Goal: Transaction & Acquisition: Obtain resource

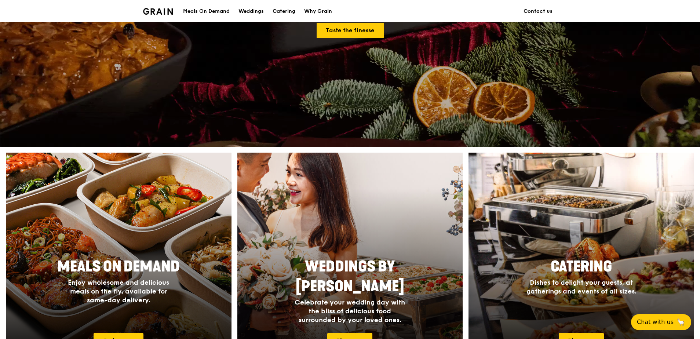
scroll to position [220, 0]
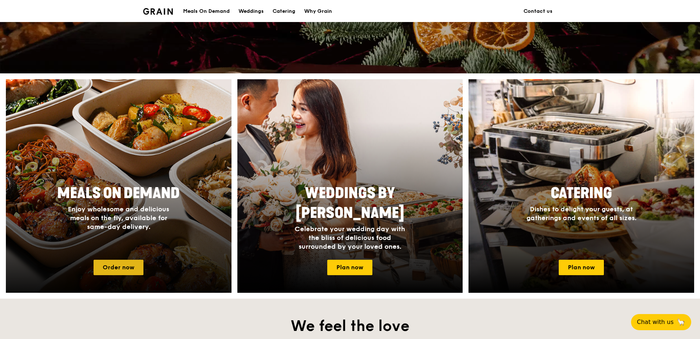
click at [118, 269] on link "Order now" at bounding box center [118, 267] width 50 height 15
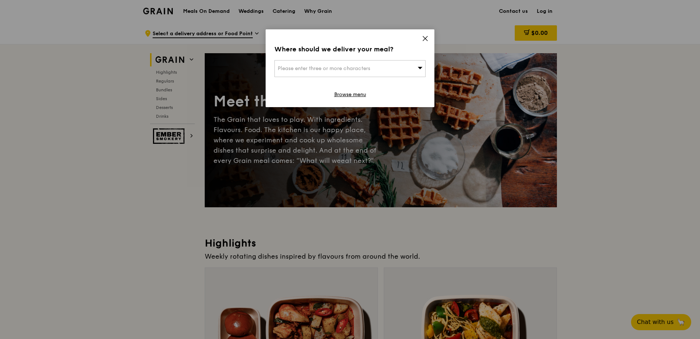
click at [372, 72] on div "Please enter three or more characters" at bounding box center [349, 68] width 151 height 17
drag, startPoint x: 323, startPoint y: 67, endPoint x: 340, endPoint y: 63, distance: 17.8
click at [323, 68] on input "search" at bounding box center [350, 68] width 150 height 16
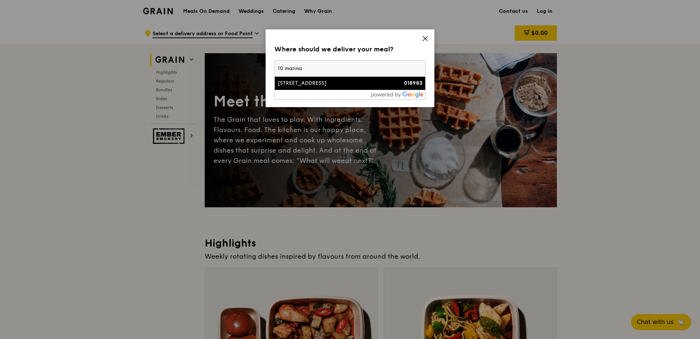
type input "10 marina"
click at [328, 84] on div "10 Marina Boulevard" at bounding box center [332, 83] width 109 height 7
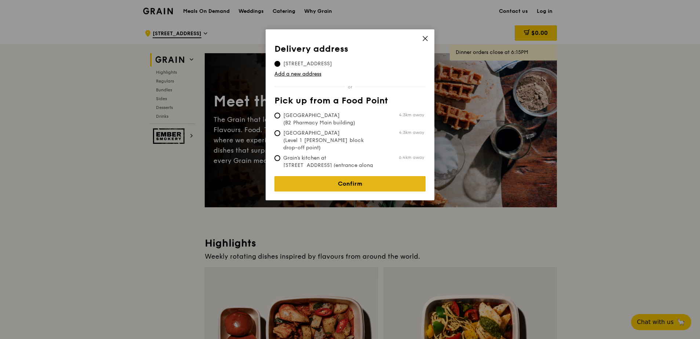
click at [366, 182] on link "Confirm" at bounding box center [349, 183] width 151 height 15
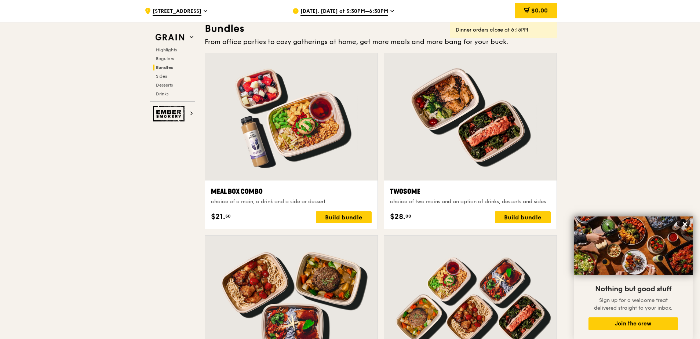
scroll to position [1173, 0]
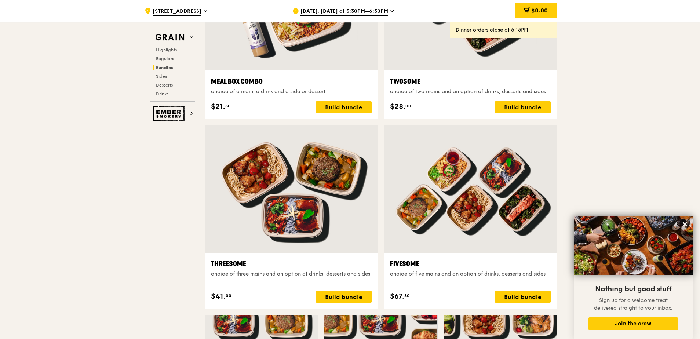
drag, startPoint x: 221, startPoint y: 282, endPoint x: 230, endPoint y: 290, distance: 11.9
click at [224, 290] on div "Threesome choice of three mains and an option of drinks, desserts and sides $41…" at bounding box center [291, 280] width 161 height 44
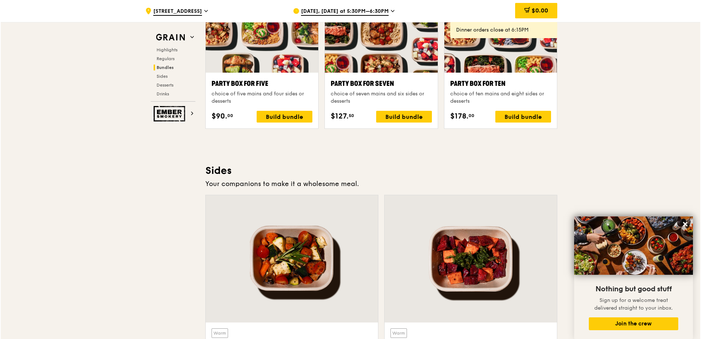
scroll to position [1426, 0]
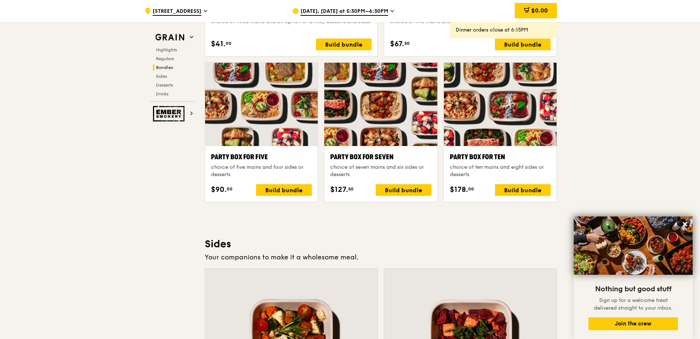
click at [520, 183] on div "Party Box for Ten choice of ten mains and eight sides or desserts $178. 00 Buil…" at bounding box center [500, 174] width 101 height 44
click at [518, 190] on div "Build bundle" at bounding box center [523, 190] width 56 height 12
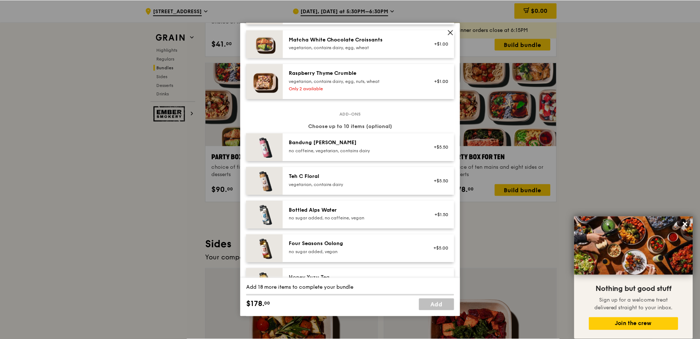
scroll to position [917, 0]
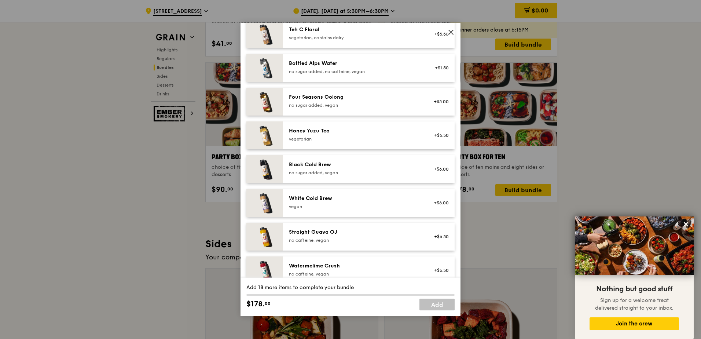
click at [450, 32] on icon at bounding box center [451, 32] width 7 height 7
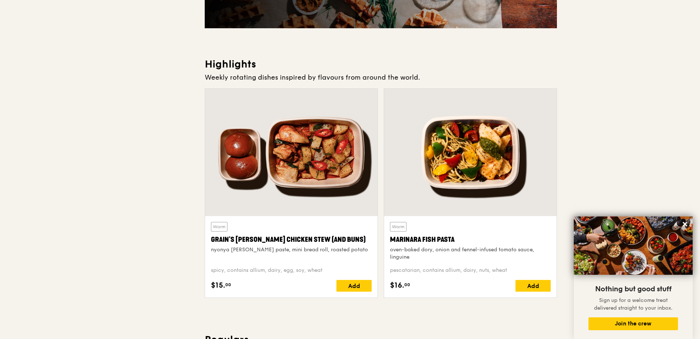
scroll to position [0, 0]
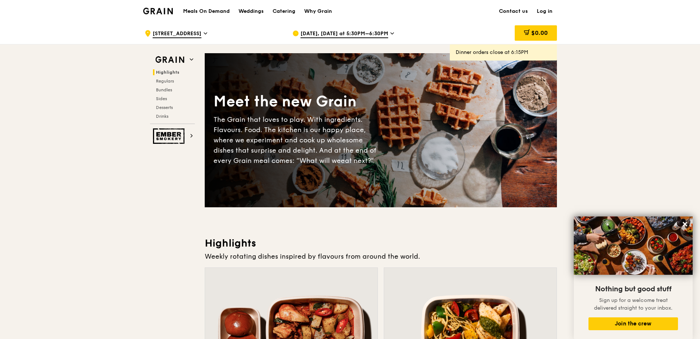
click at [390, 32] on icon at bounding box center [392, 33] width 4 height 7
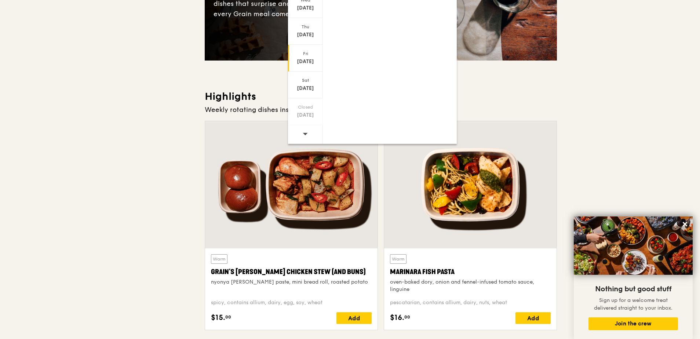
scroll to position [330, 0]
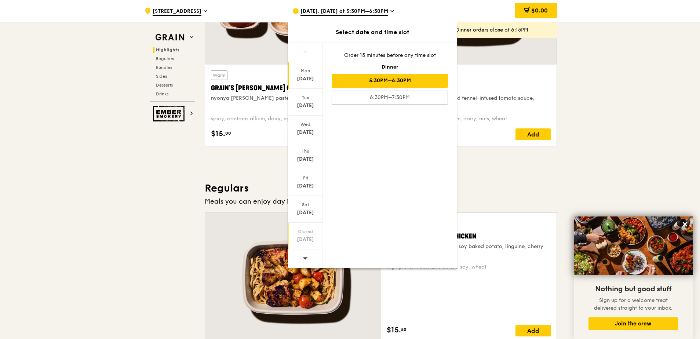
click at [311, 249] on div "Closed Sep 21" at bounding box center [305, 236] width 35 height 27
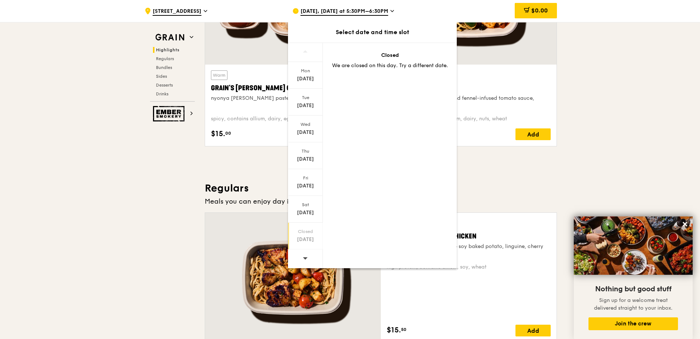
scroll to position [142, 0]
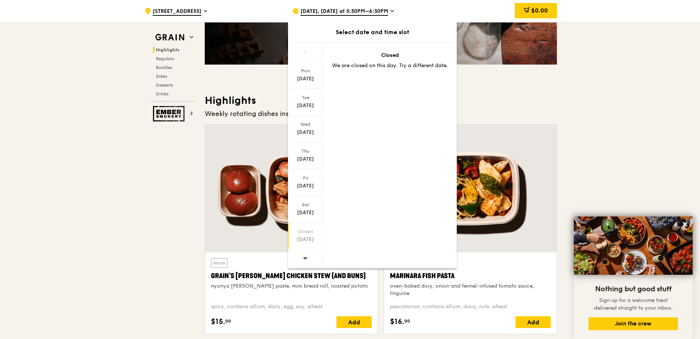
click at [393, 15] on div "Sep 15, Today at 5:30PM–6:30PM" at bounding box center [360, 11] width 136 height 22
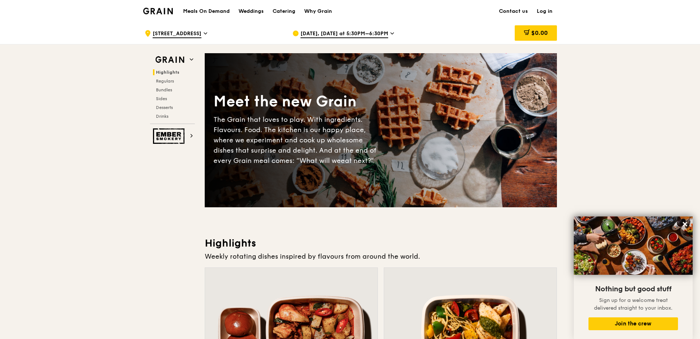
click at [162, 14] on img at bounding box center [158, 11] width 30 height 7
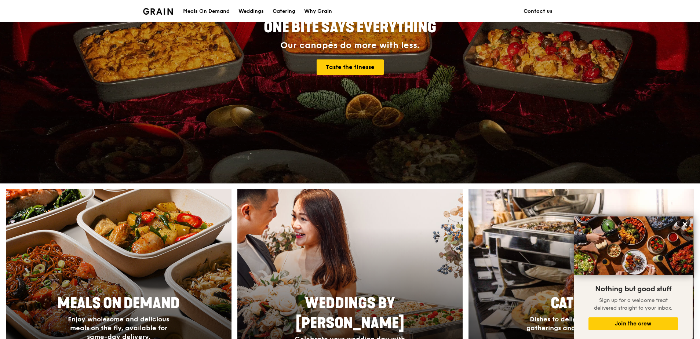
scroll to position [220, 0]
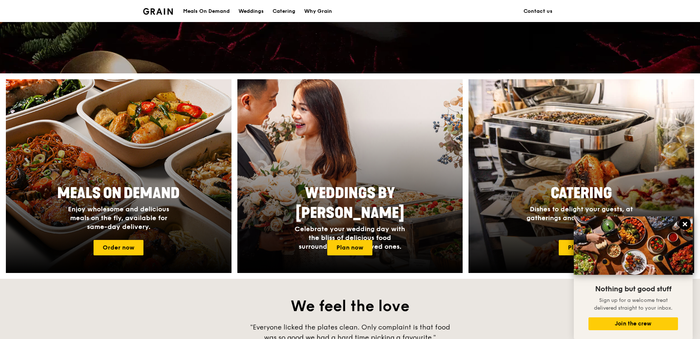
click at [686, 223] on icon at bounding box center [684, 224] width 4 height 4
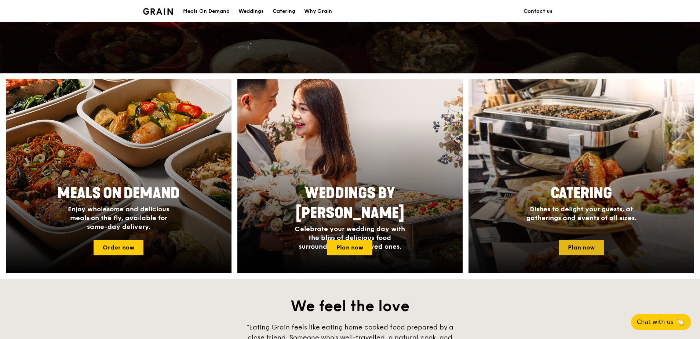
click at [577, 249] on link "Plan now" at bounding box center [580, 247] width 45 height 15
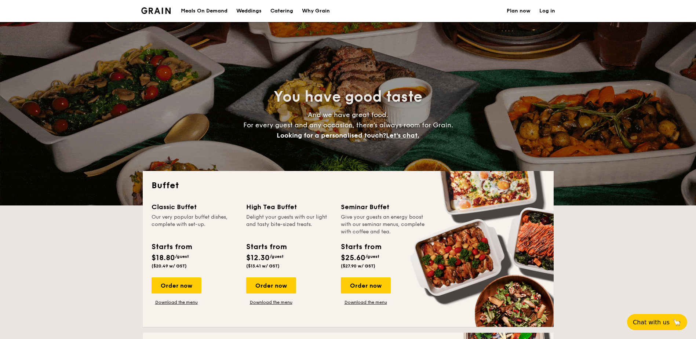
select select
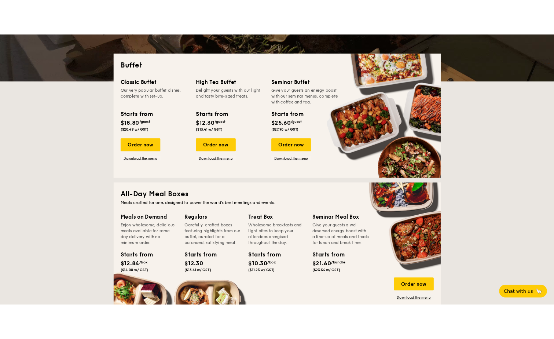
scroll to position [183, 0]
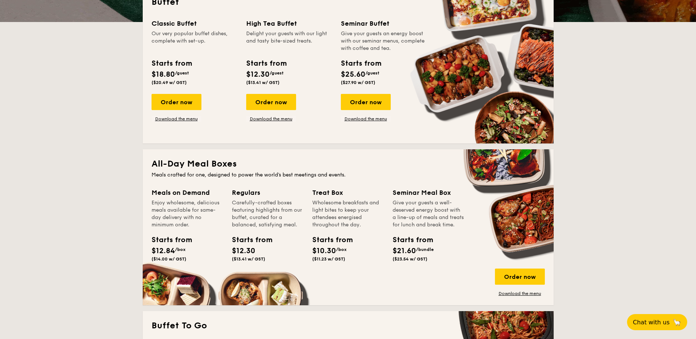
drag, startPoint x: 196, startPoint y: 202, endPoint x: 190, endPoint y: 223, distance: 22.2
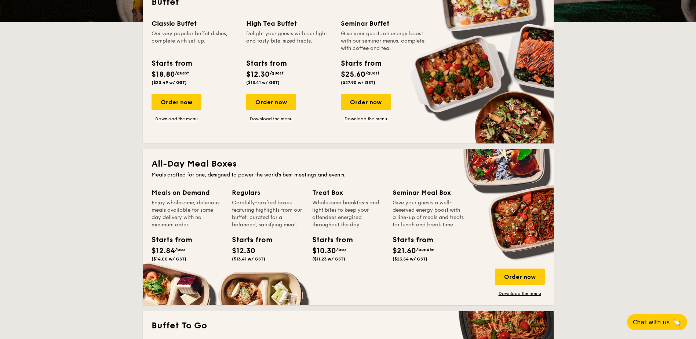
click at [190, 223] on div "Enjoy wholesome, delicious meals available for same-day delivery with no minimu…" at bounding box center [186, 213] width 71 height 29
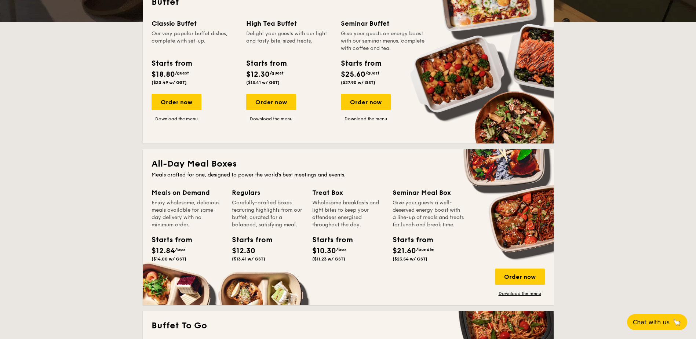
click at [190, 223] on div "Enjoy wholesome, delicious meals available for same-day delivery with no minimu…" at bounding box center [186, 213] width 71 height 29
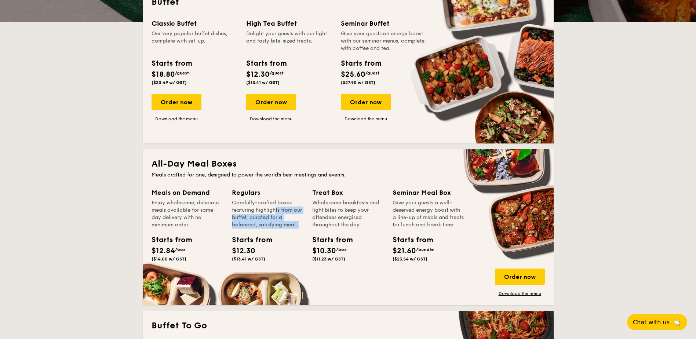
drag, startPoint x: 258, startPoint y: 208, endPoint x: 260, endPoint y: 230, distance: 22.1
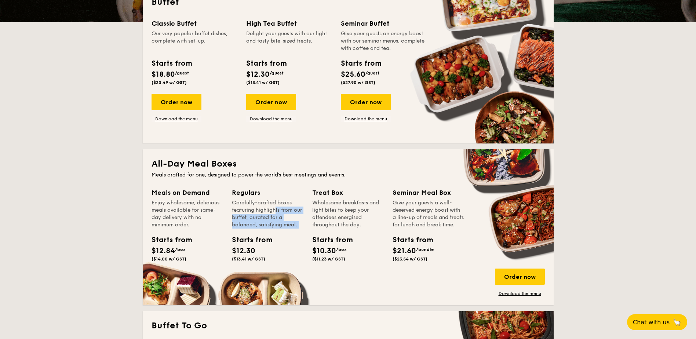
click at [260, 230] on div "Regulars Carefully-crafted boxes featuring highlights from our buffet, curated …" at bounding box center [267, 225] width 71 height 77
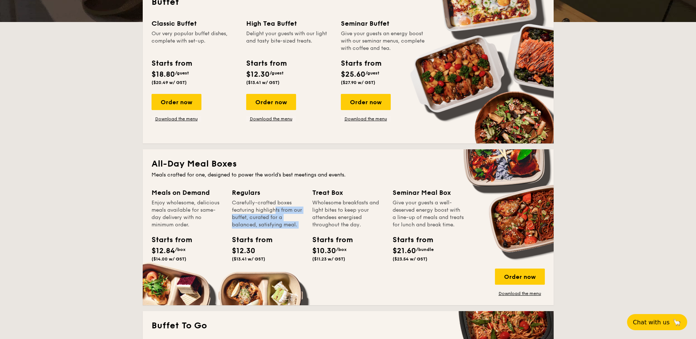
click at [260, 230] on div "Regulars Carefully-crafted boxes featuring highlights from our buffet, curated …" at bounding box center [267, 225] width 71 height 77
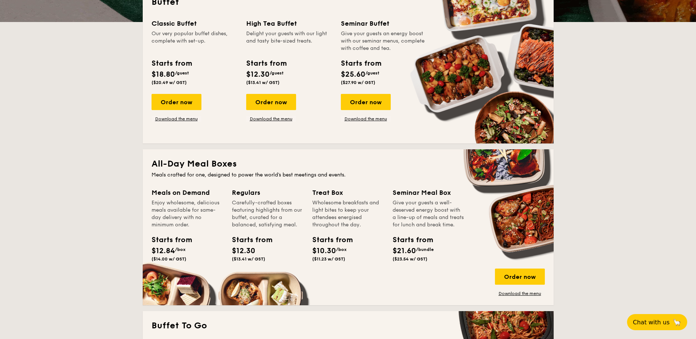
drag, startPoint x: 408, startPoint y: 206, endPoint x: 411, endPoint y: 231, distance: 24.7
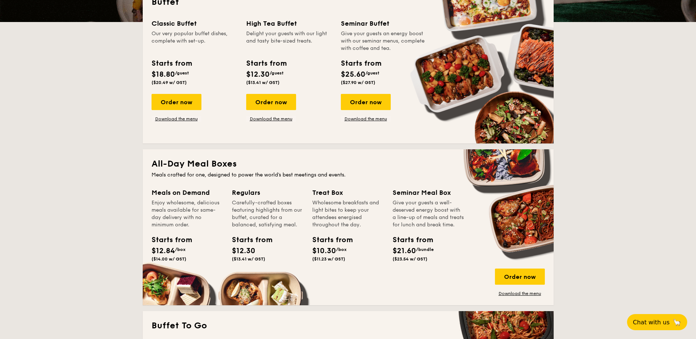
click at [411, 228] on div "Give your guests a well-deserved energy boost with a line-up of meals and treat…" at bounding box center [427, 213] width 71 height 29
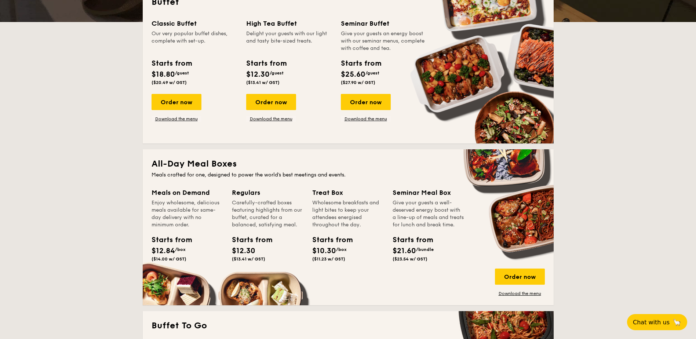
click at [411, 228] on div "Give your guests a well-deserved energy boost with a line-up of meals and treat…" at bounding box center [427, 213] width 71 height 29
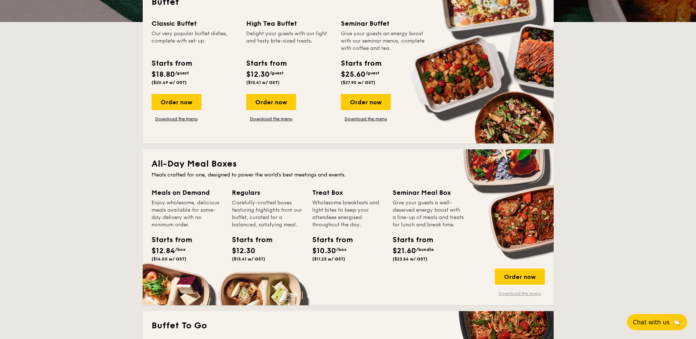
click at [524, 291] on link "Download the menu" at bounding box center [520, 293] width 50 height 6
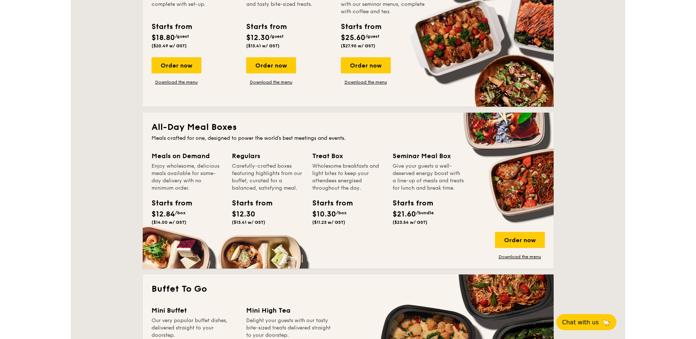
scroll to position [257, 0]
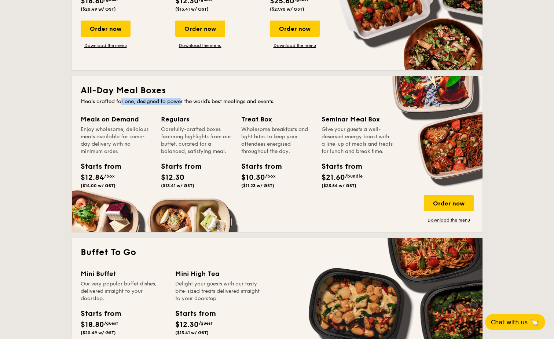
drag, startPoint x: 122, startPoint y: 101, endPoint x: 184, endPoint y: 100, distance: 62.3
click at [184, 100] on div "Meals crafted for one, designed to power the world's best meetings and events." at bounding box center [277, 101] width 393 height 7
drag, startPoint x: 183, startPoint y: 100, endPoint x: 96, endPoint y: 103, distance: 86.2
click at [96, 103] on div "Meals crafted for one, designed to power the world's best meetings and events." at bounding box center [277, 101] width 393 height 7
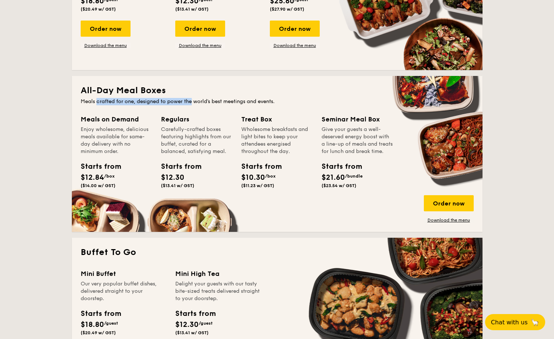
click at [96, 103] on div "Meals crafted for one, designed to power the world's best meetings and events." at bounding box center [277, 101] width 393 height 7
drag, startPoint x: 96, startPoint y: 103, endPoint x: 261, endPoint y: 100, distance: 165.4
click at [261, 100] on div "Meals crafted for one, designed to power the world's best meetings and events." at bounding box center [277, 101] width 393 height 7
drag, startPoint x: 173, startPoint y: 128, endPoint x: 218, endPoint y: 155, distance: 52.6
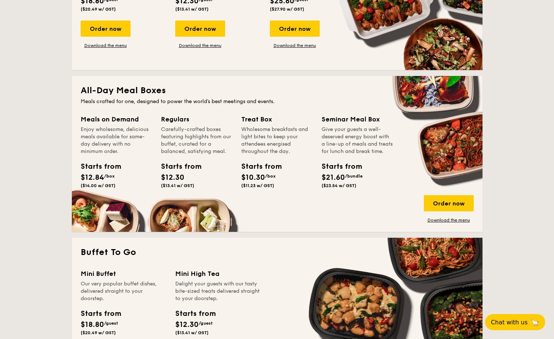
click at [218, 155] on div "Carefully-crafted boxes featuring highlights from our buffet, curated for a bal…" at bounding box center [196, 140] width 71 height 29
drag, startPoint x: 218, startPoint y: 155, endPoint x: 214, endPoint y: 155, distance: 4.0
click at [214, 155] on div "Regulars Carefully-crafted boxes featuring highlights from our buffet, curated …" at bounding box center [196, 152] width 71 height 77
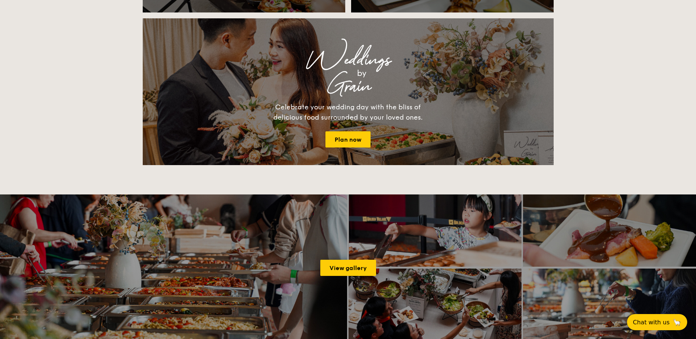
scroll to position [506, 0]
